Goal: Transaction & Acquisition: Purchase product/service

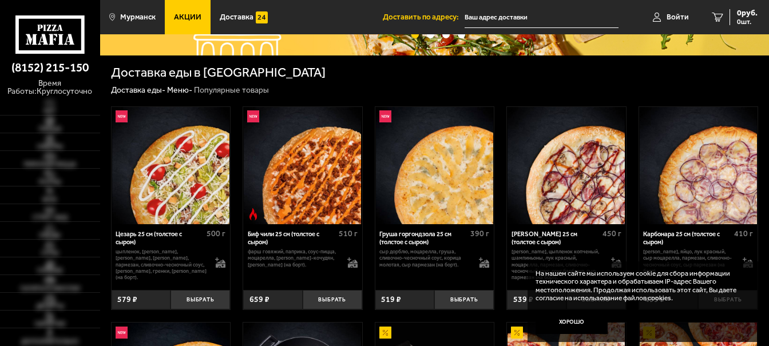
scroll to position [172, 0]
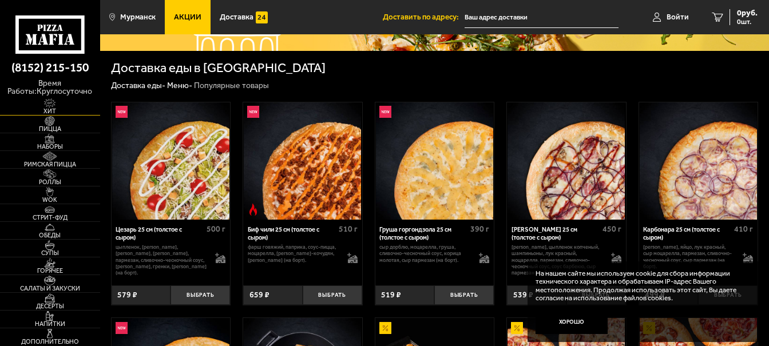
click at [49, 105] on img at bounding box center [49, 103] width 31 height 10
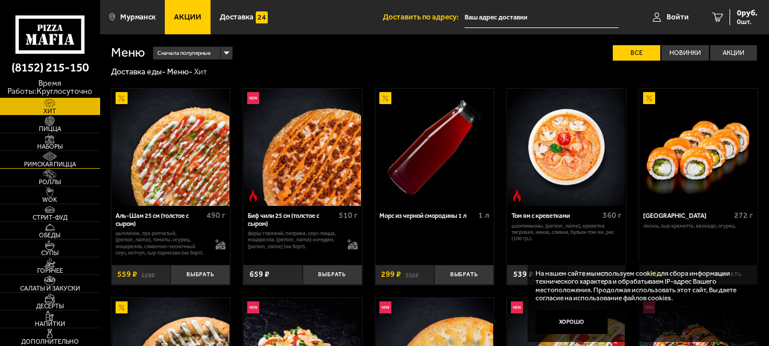
click at [45, 156] on img at bounding box center [49, 157] width 31 height 10
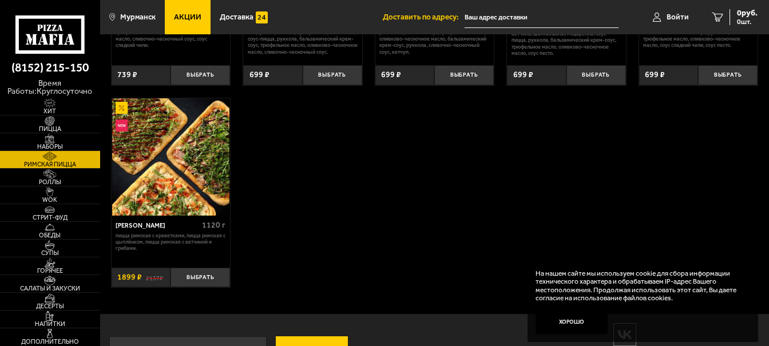
scroll to position [229, 0]
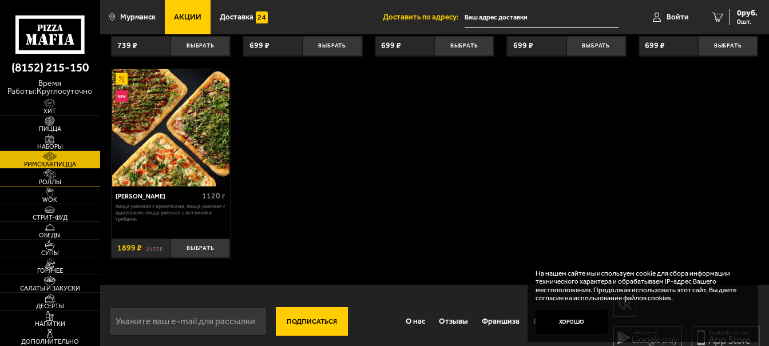
click at [64, 175] on img at bounding box center [49, 174] width 31 height 10
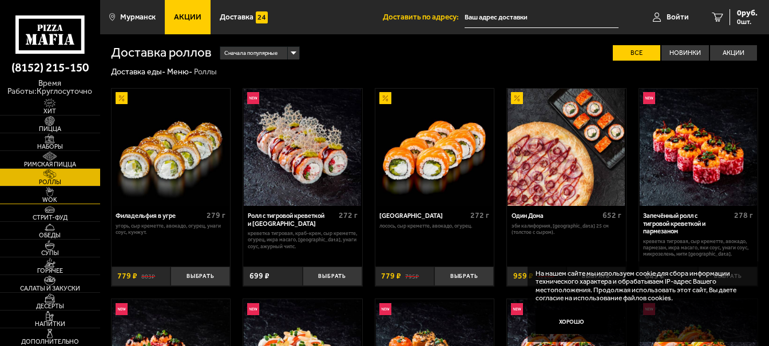
click at [54, 192] on img at bounding box center [49, 192] width 31 height 10
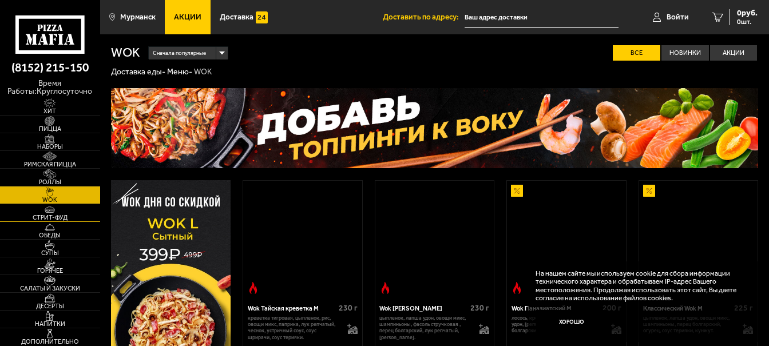
click at [56, 211] on img at bounding box center [49, 210] width 31 height 10
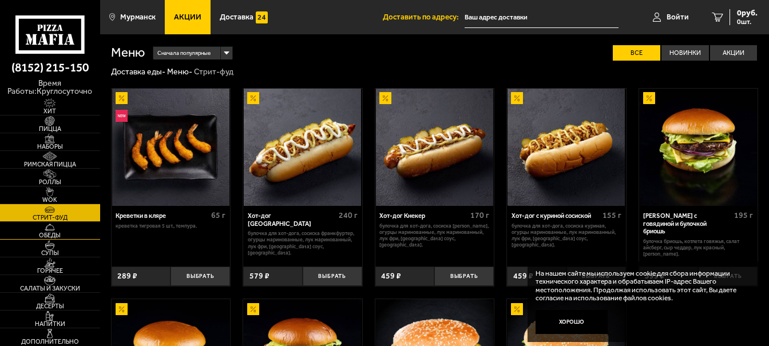
click at [57, 229] on img at bounding box center [49, 228] width 31 height 10
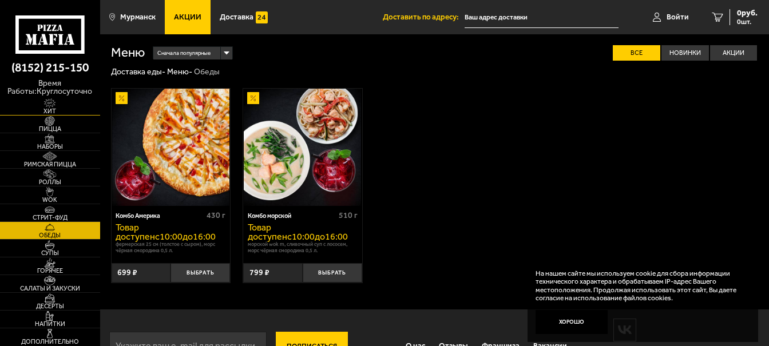
click at [45, 107] on img at bounding box center [49, 103] width 31 height 10
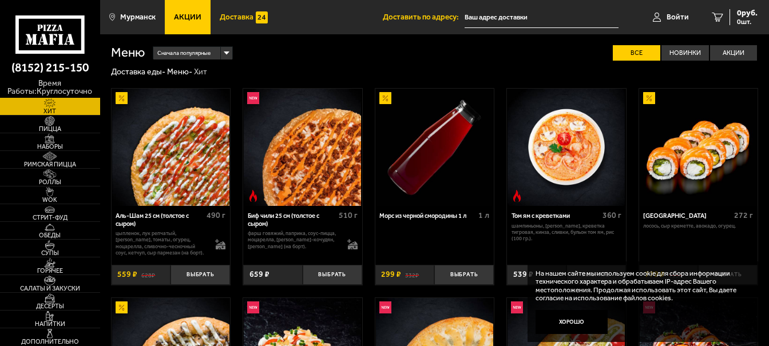
click at [219, 23] on link "Доставка" at bounding box center [244, 17] width 66 height 34
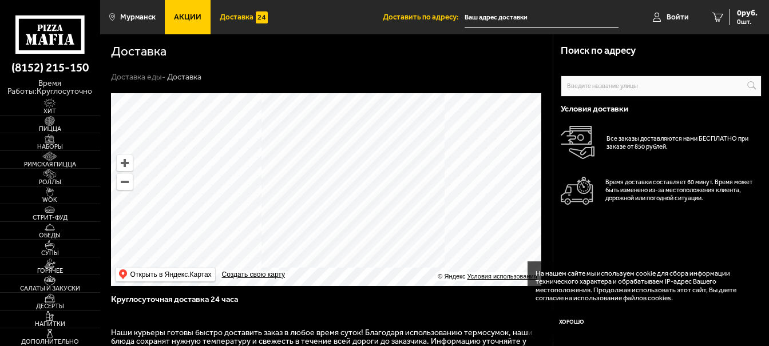
click at [185, 18] on span "Акции" at bounding box center [187, 16] width 27 height 7
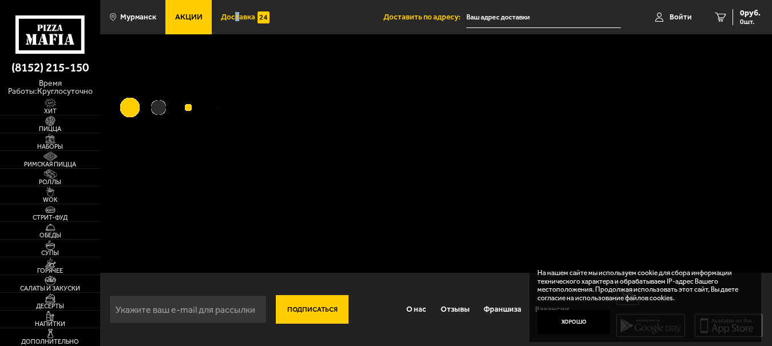
click at [235, 15] on span "Доставка" at bounding box center [238, 16] width 34 height 7
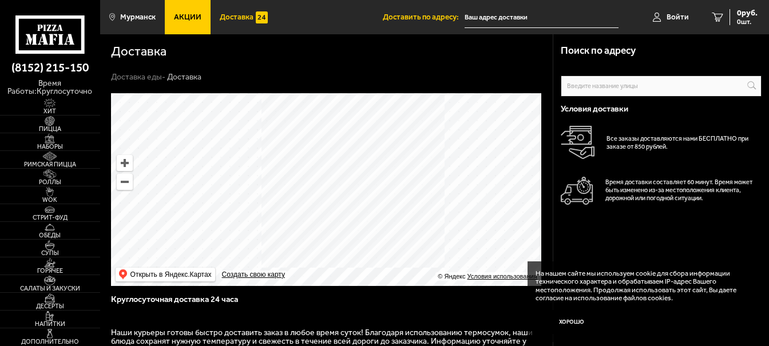
click at [183, 13] on span "Акции" at bounding box center [187, 16] width 27 height 7
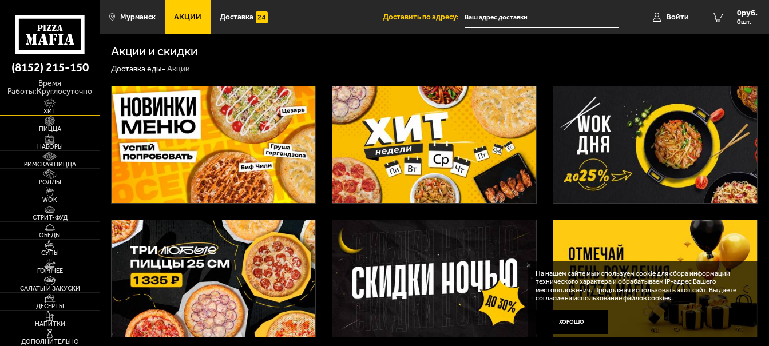
click at [49, 102] on img at bounding box center [49, 103] width 31 height 10
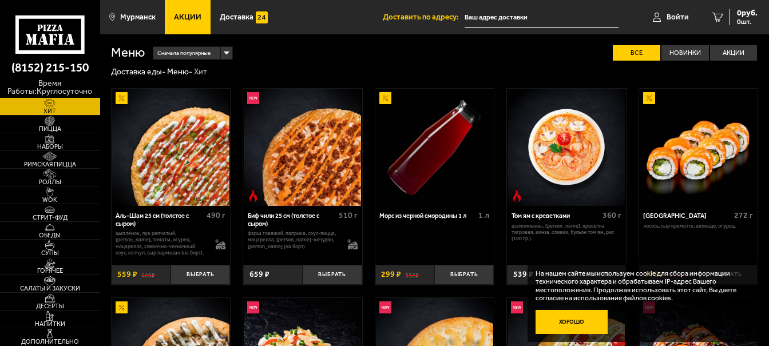
click at [591, 316] on button "Хорошо" at bounding box center [572, 322] width 72 height 24
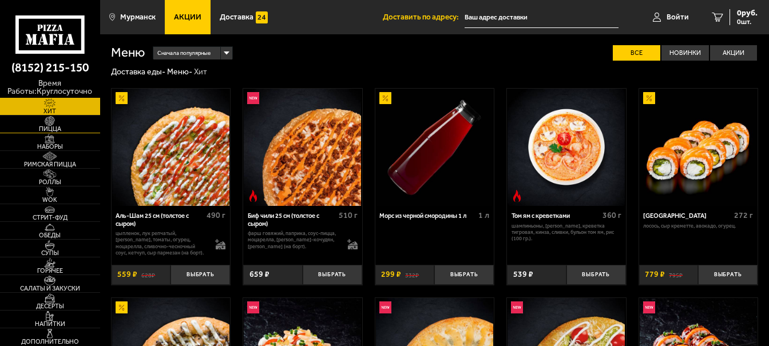
click at [40, 124] on img at bounding box center [49, 121] width 31 height 10
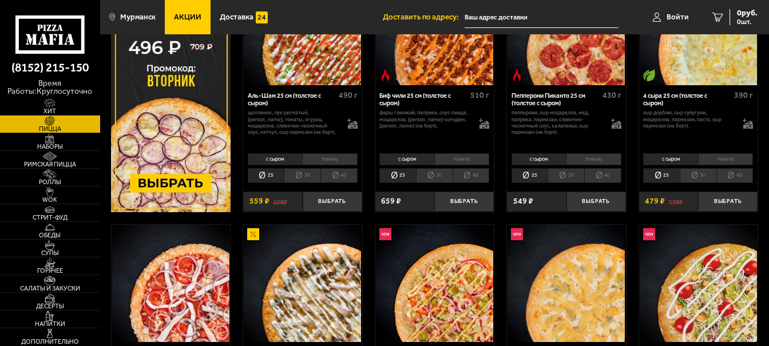
scroll to position [229, 0]
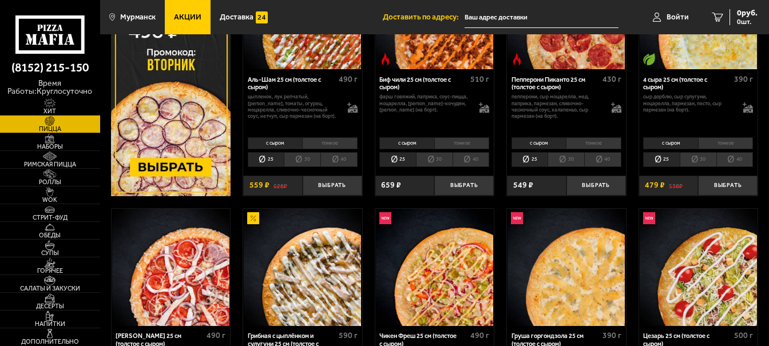
click at [153, 129] on img at bounding box center [171, 73] width 120 height 245
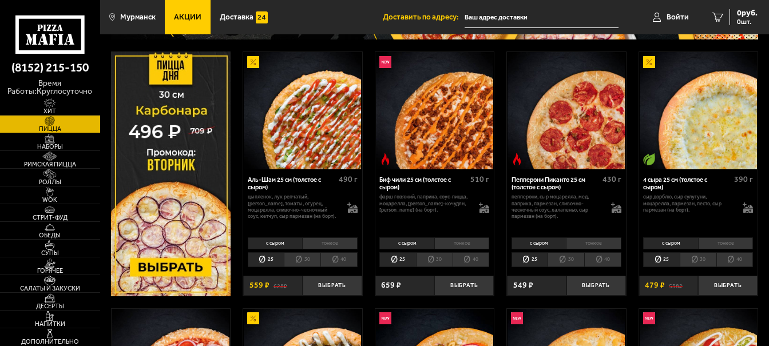
scroll to position [114, 0]
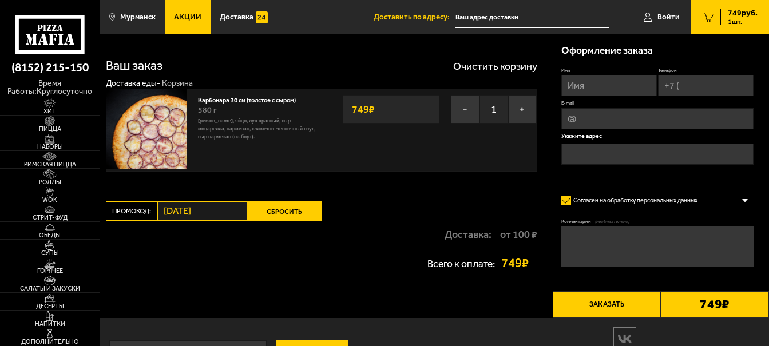
click at [130, 212] on label "Промокод:" at bounding box center [131, 210] width 51 height 19
click at [139, 208] on label "Промокод:" at bounding box center [131, 210] width 51 height 19
click at [289, 215] on button "Сбросить" at bounding box center [284, 210] width 74 height 19
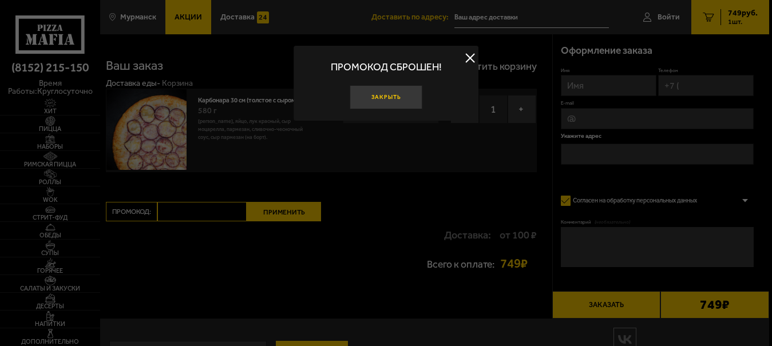
click at [379, 99] on button "Закрыть" at bounding box center [386, 97] width 72 height 24
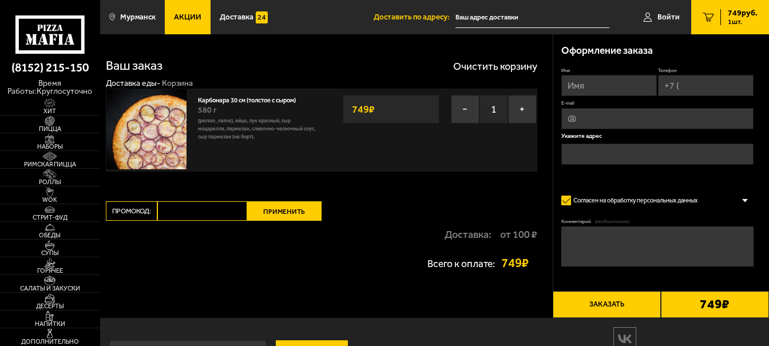
click at [197, 214] on input "Промокод:" at bounding box center [202, 210] width 90 height 19
type input "вторник"
click at [302, 204] on button "Применить" at bounding box center [284, 210] width 74 height 19
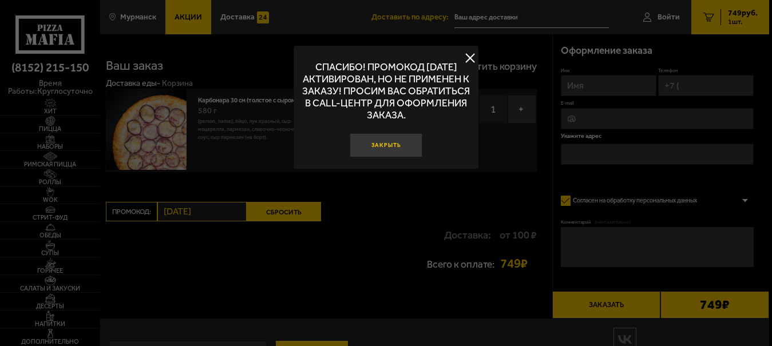
click at [377, 145] on button "Закрыть" at bounding box center [386, 145] width 72 height 24
